Goal: Information Seeking & Learning: Understand process/instructions

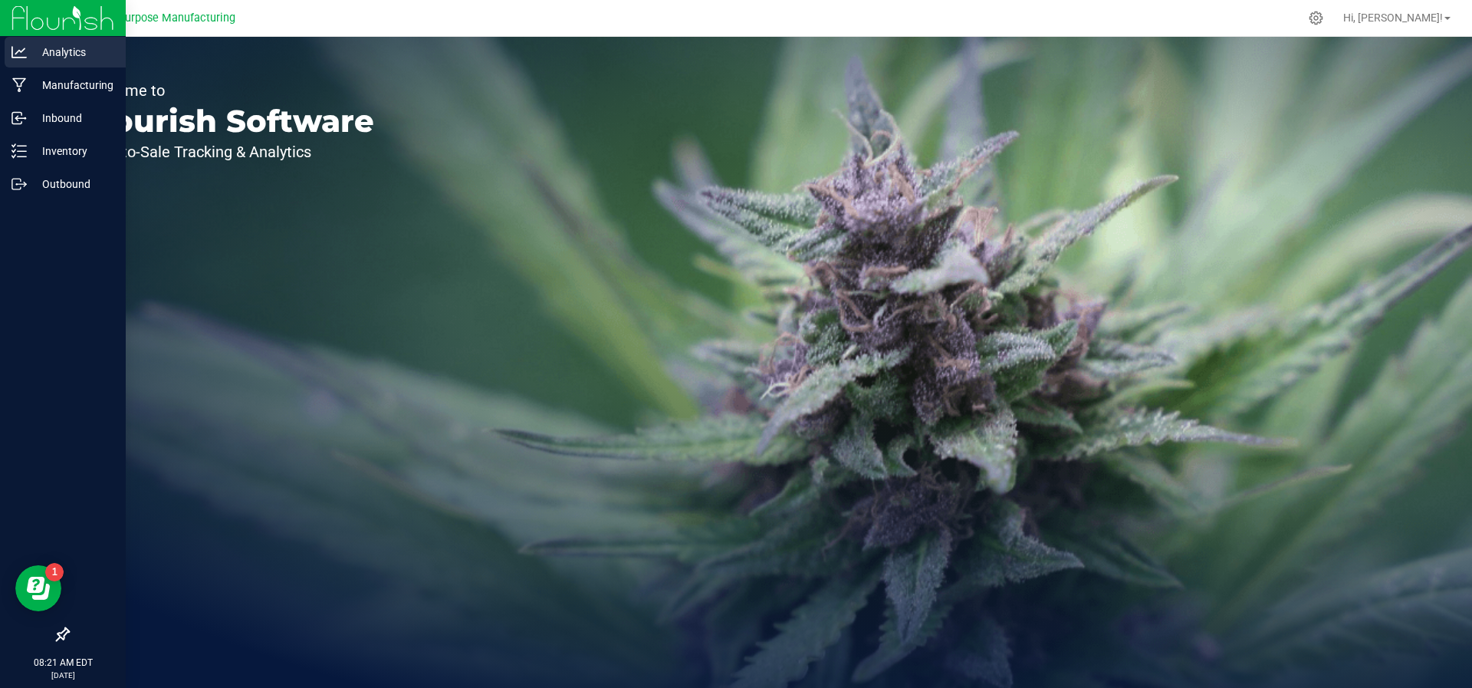
click at [30, 63] on div "Analytics" at bounding box center [65, 52] width 121 height 31
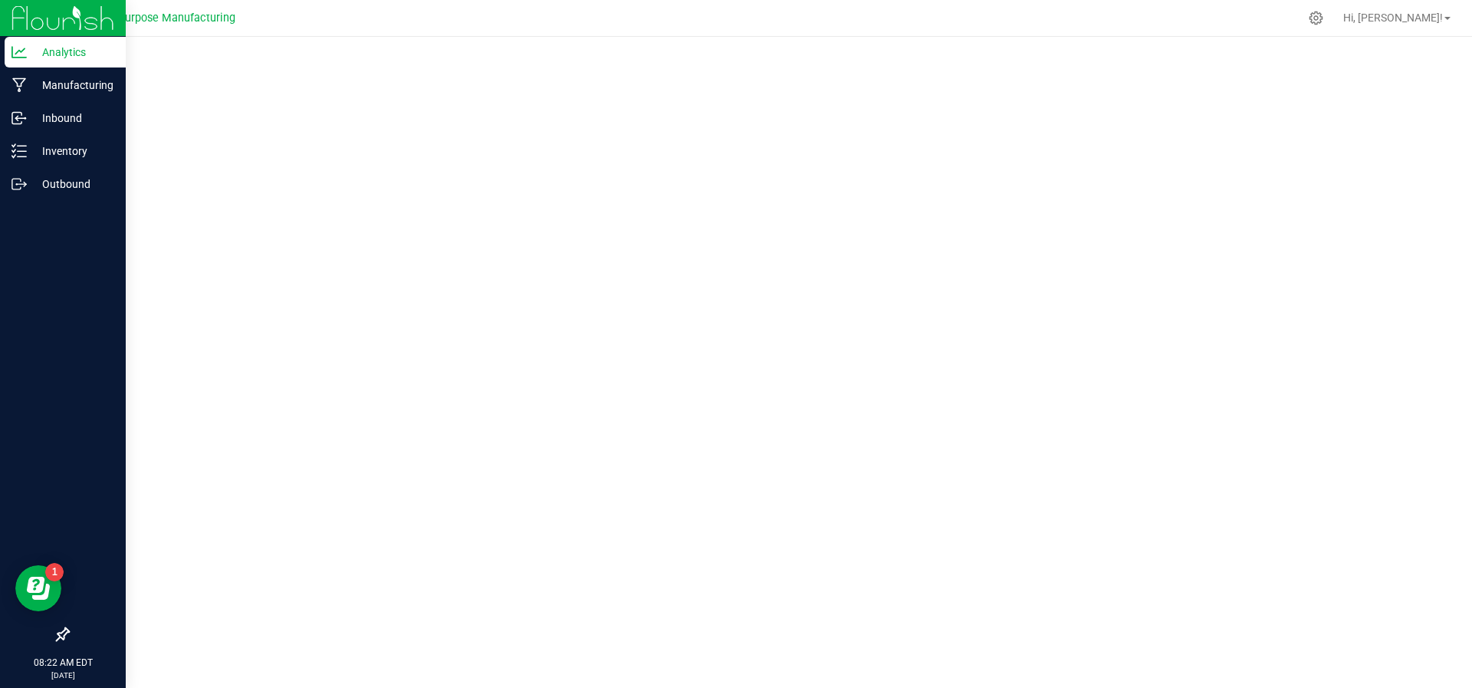
click at [58, 55] on p "Analytics" at bounding box center [73, 52] width 92 height 18
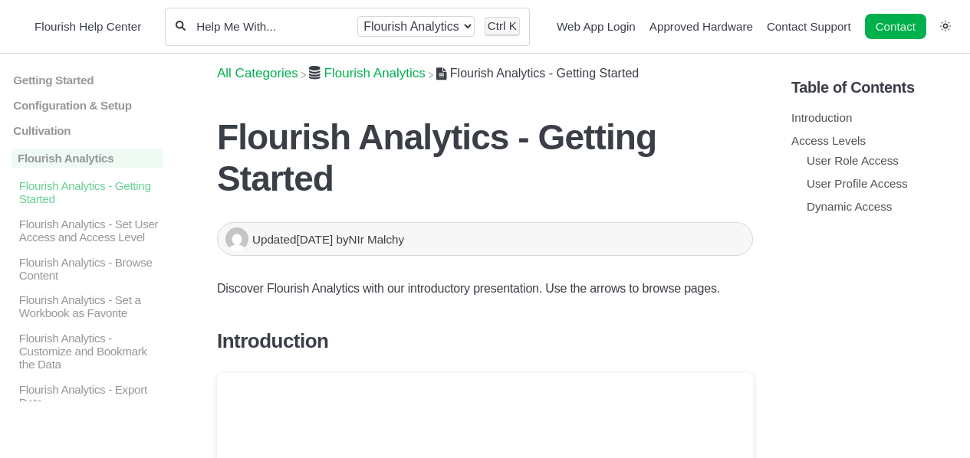
click at [815, 172] on ul "User Role Access User Profile Access Dynamic Access" at bounding box center [874, 183] width 167 height 65
click at [816, 168] on li "User Role Access" at bounding box center [883, 160] width 152 height 19
click at [820, 162] on link "User Role Access" at bounding box center [853, 160] width 92 height 13
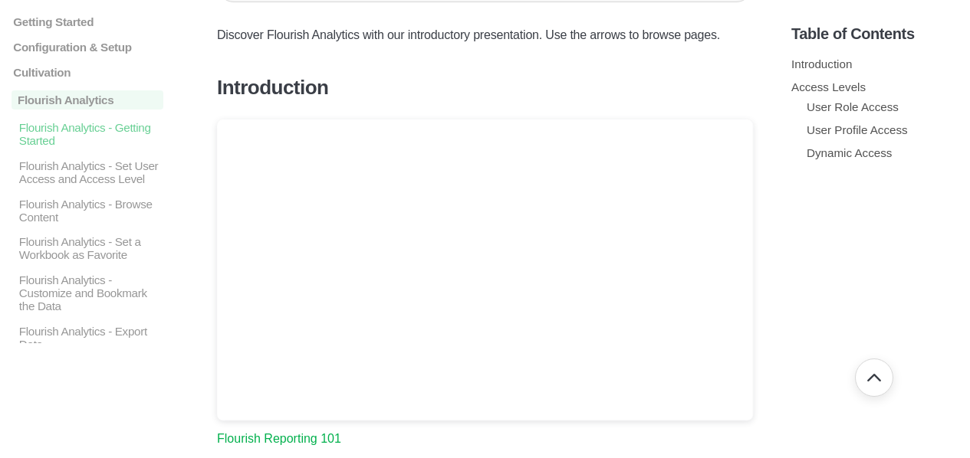
scroll to position [253, 0]
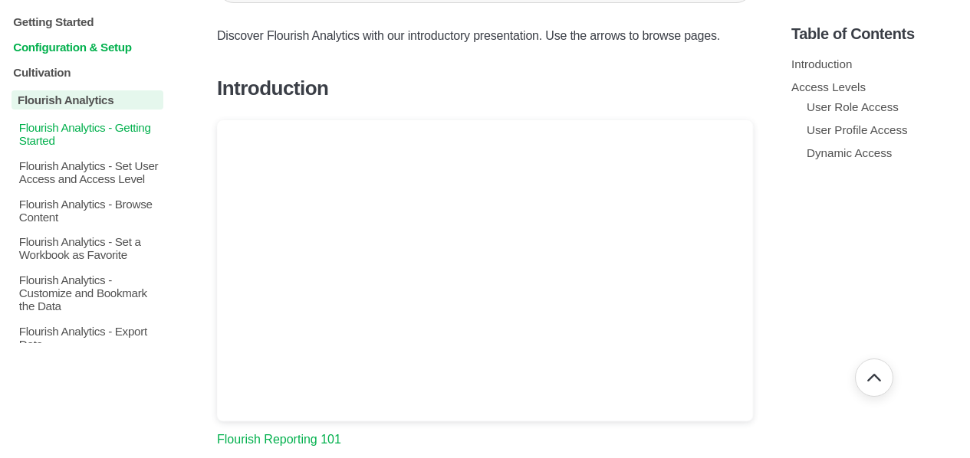
click at [75, 50] on p "Configuration & Setup" at bounding box center [88, 47] width 152 height 13
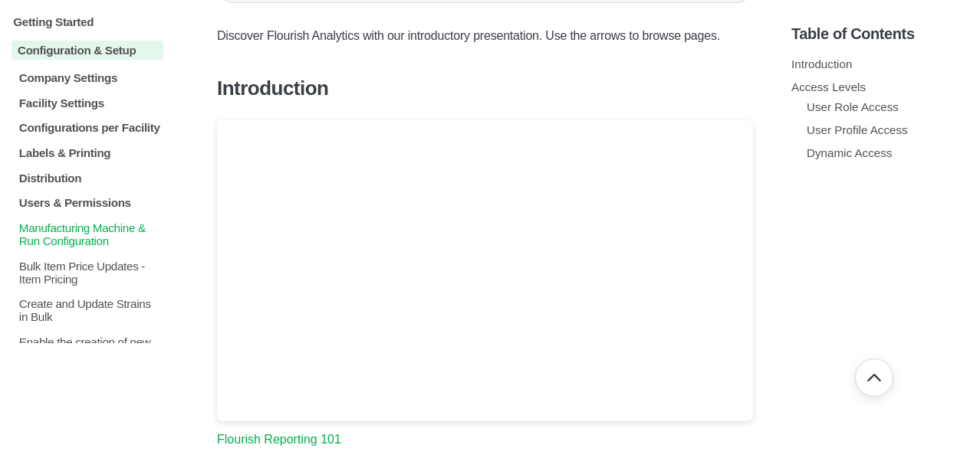
click at [83, 248] on p "Manufacturing Machine & Run Configuration" at bounding box center [91, 235] width 146 height 26
